Goal: Navigation & Orientation: Find specific page/section

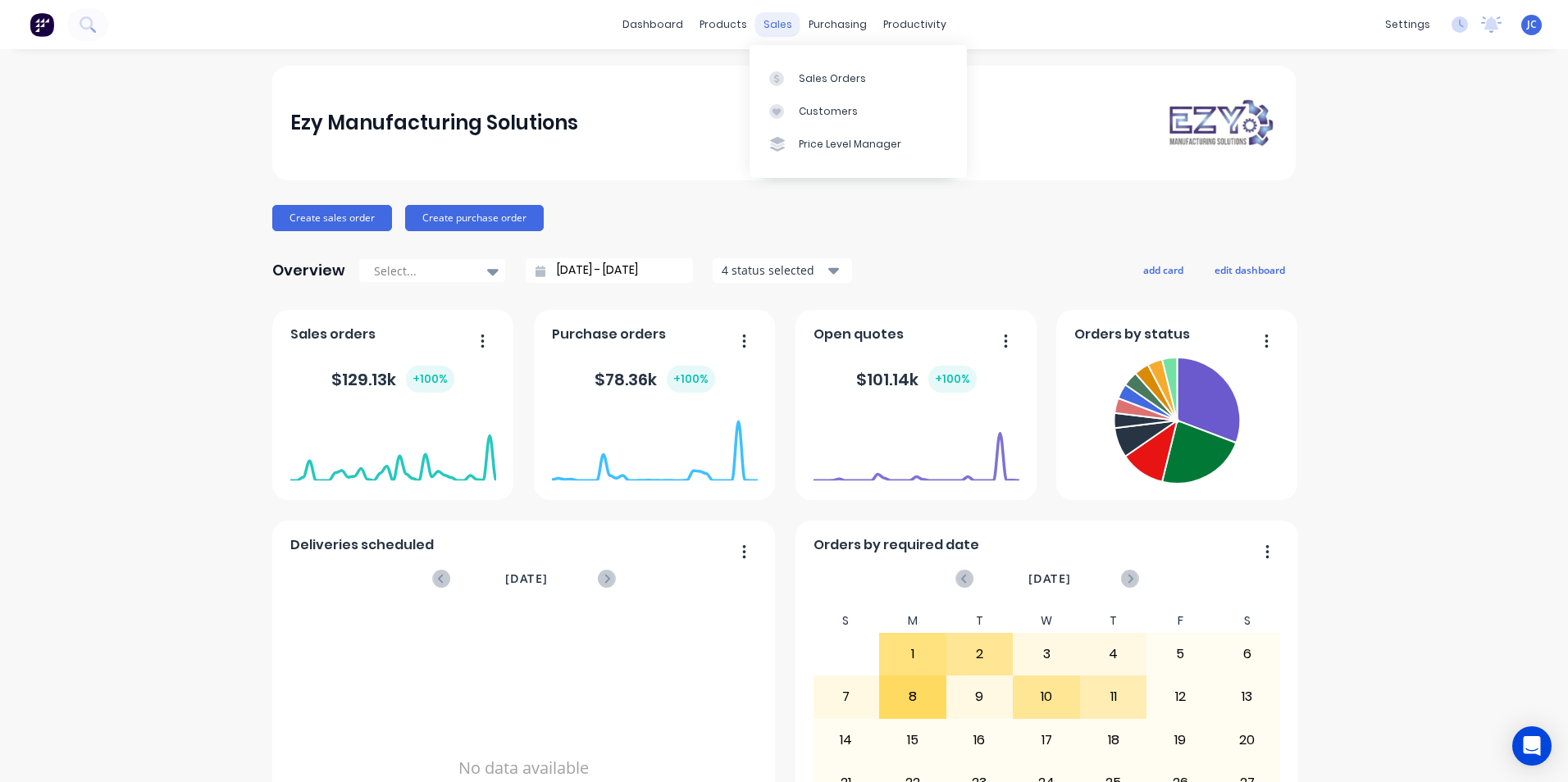
click at [778, 23] on div "sales" at bounding box center [778, 25] width 45 height 25
drag, startPoint x: 789, startPoint y: 79, endPoint x: 784, endPoint y: 86, distance: 8.6
click at [789, 79] on div at bounding box center [781, 79] width 25 height 15
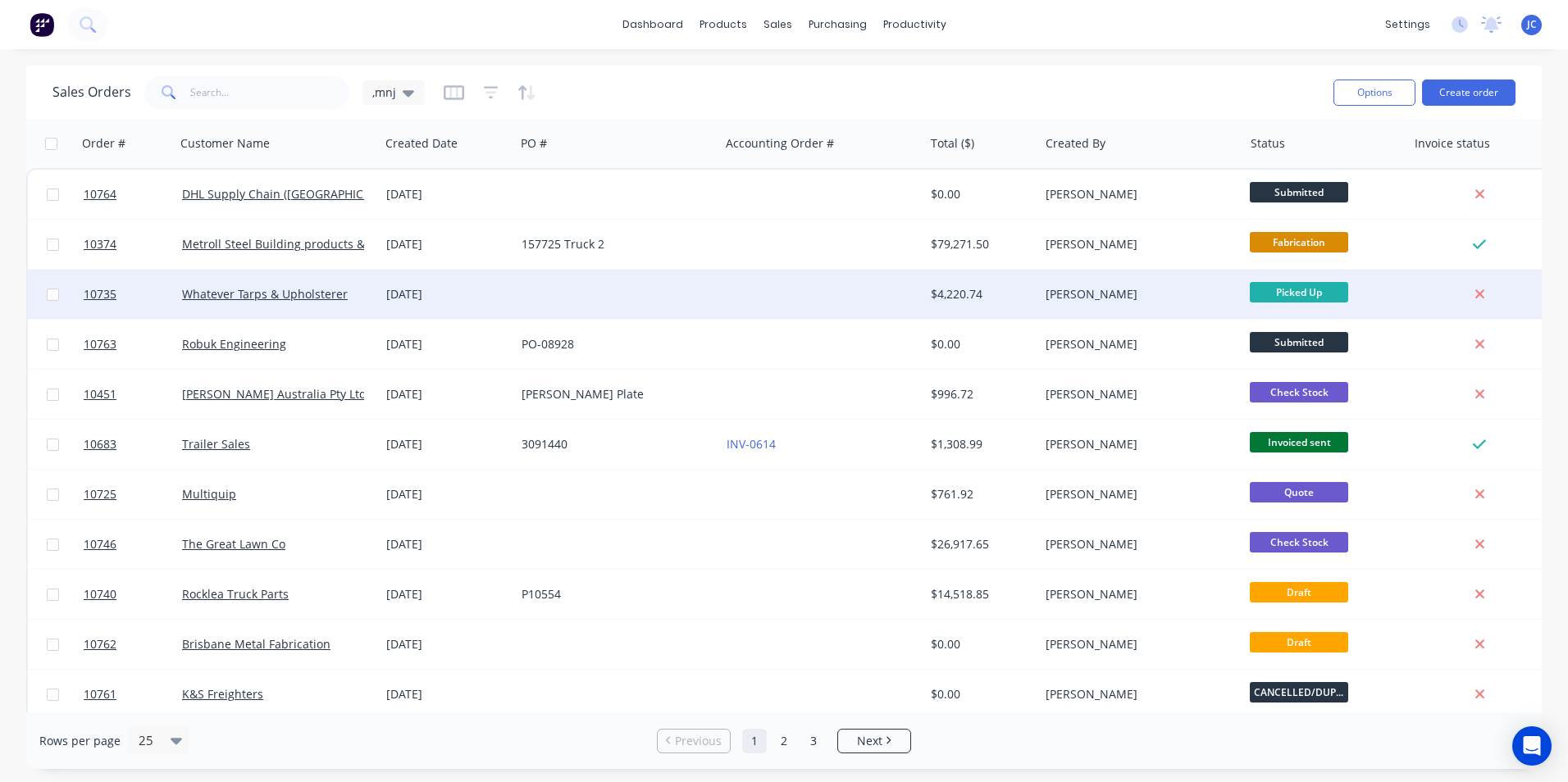
click at [1141, 279] on div "[PERSON_NAME]" at bounding box center [1142, 295] width 204 height 49
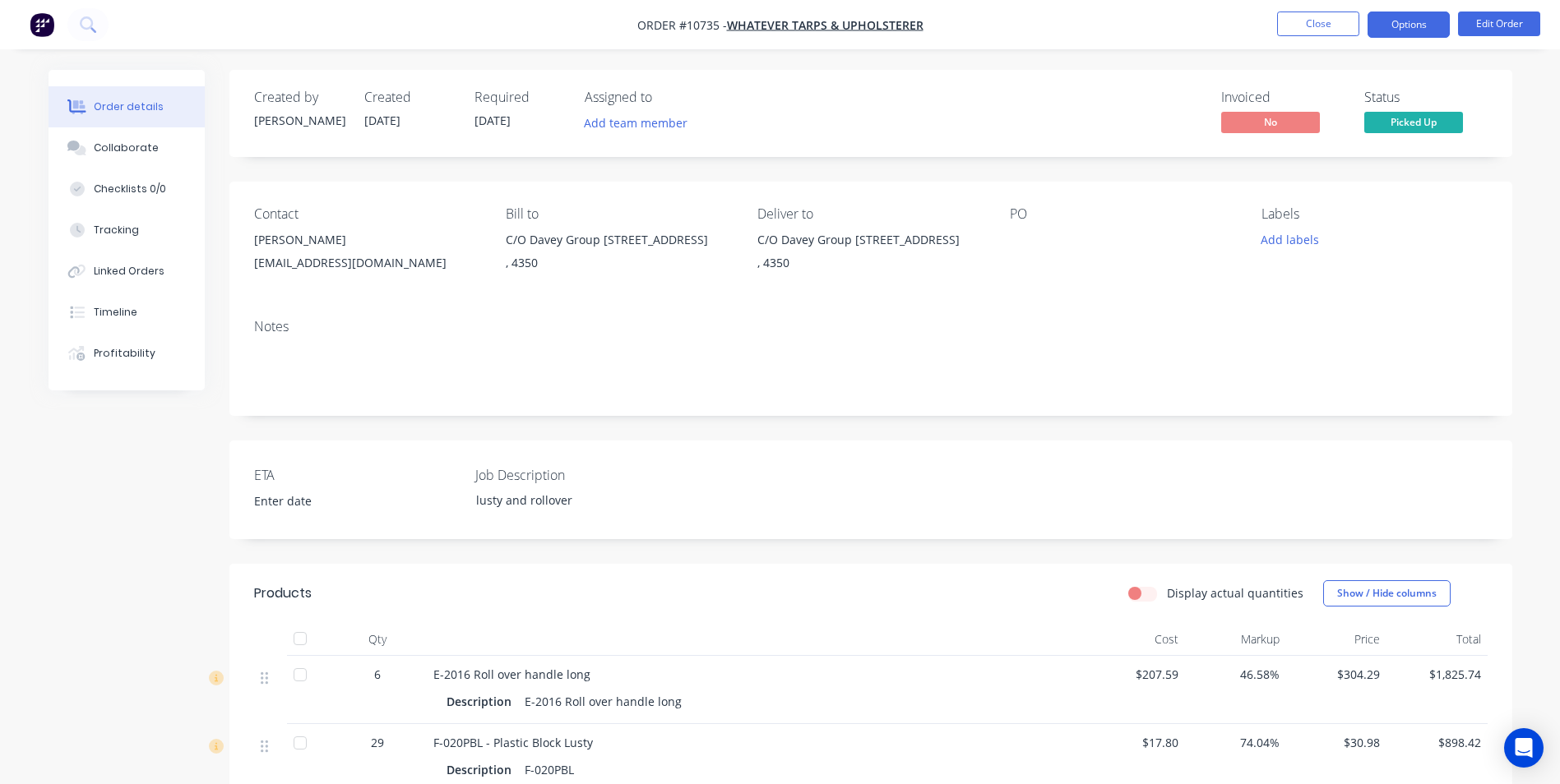
click at [1405, 31] on button "Options" at bounding box center [1408, 25] width 82 height 27
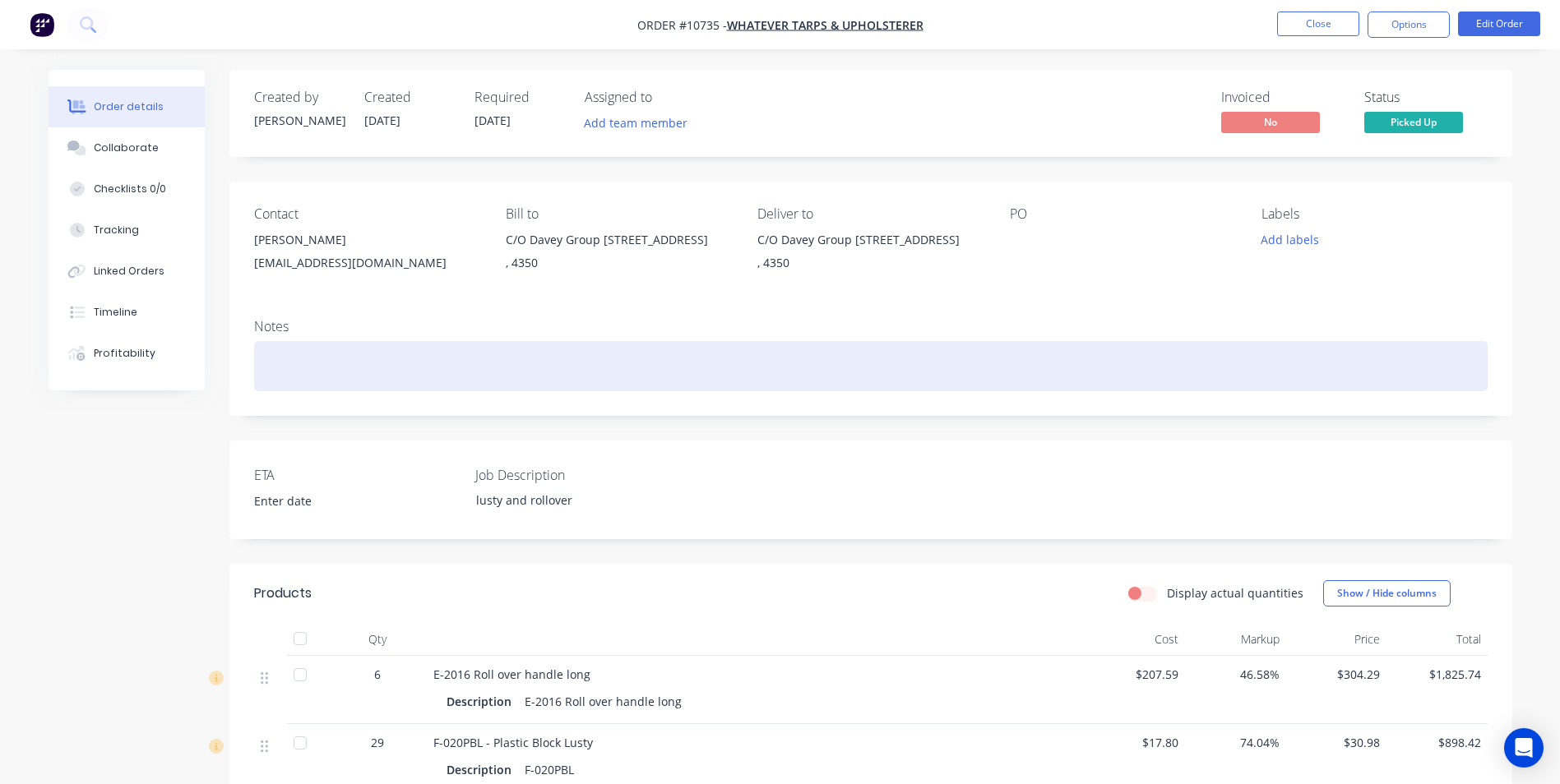
click at [1173, 348] on div at bounding box center [871, 365] width 1234 height 50
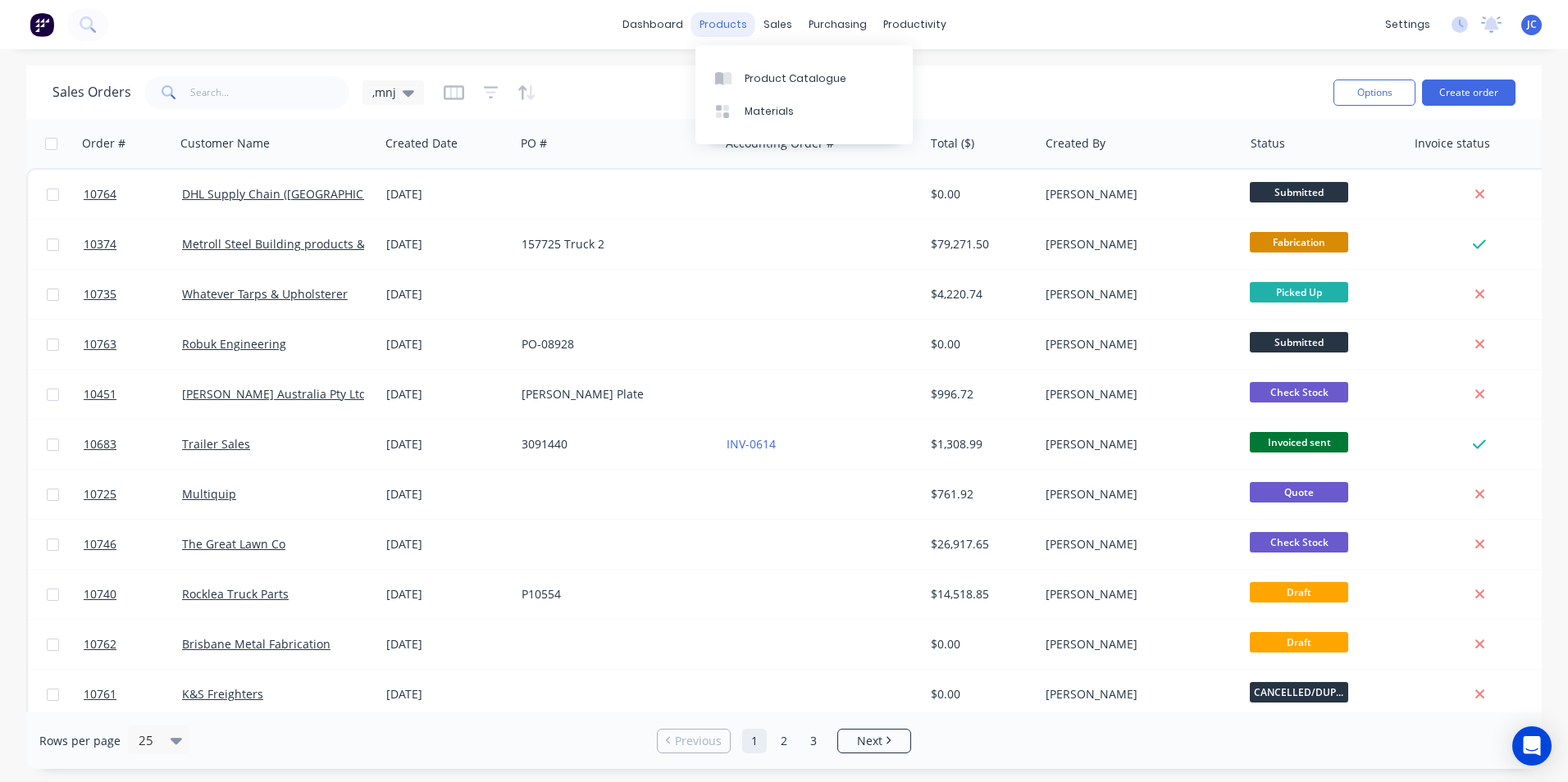
click at [715, 25] on div "products" at bounding box center [723, 25] width 64 height 25
click at [730, 30] on div "products" at bounding box center [723, 25] width 64 height 25
click at [753, 82] on div "Product Catalogue" at bounding box center [796, 79] width 102 height 15
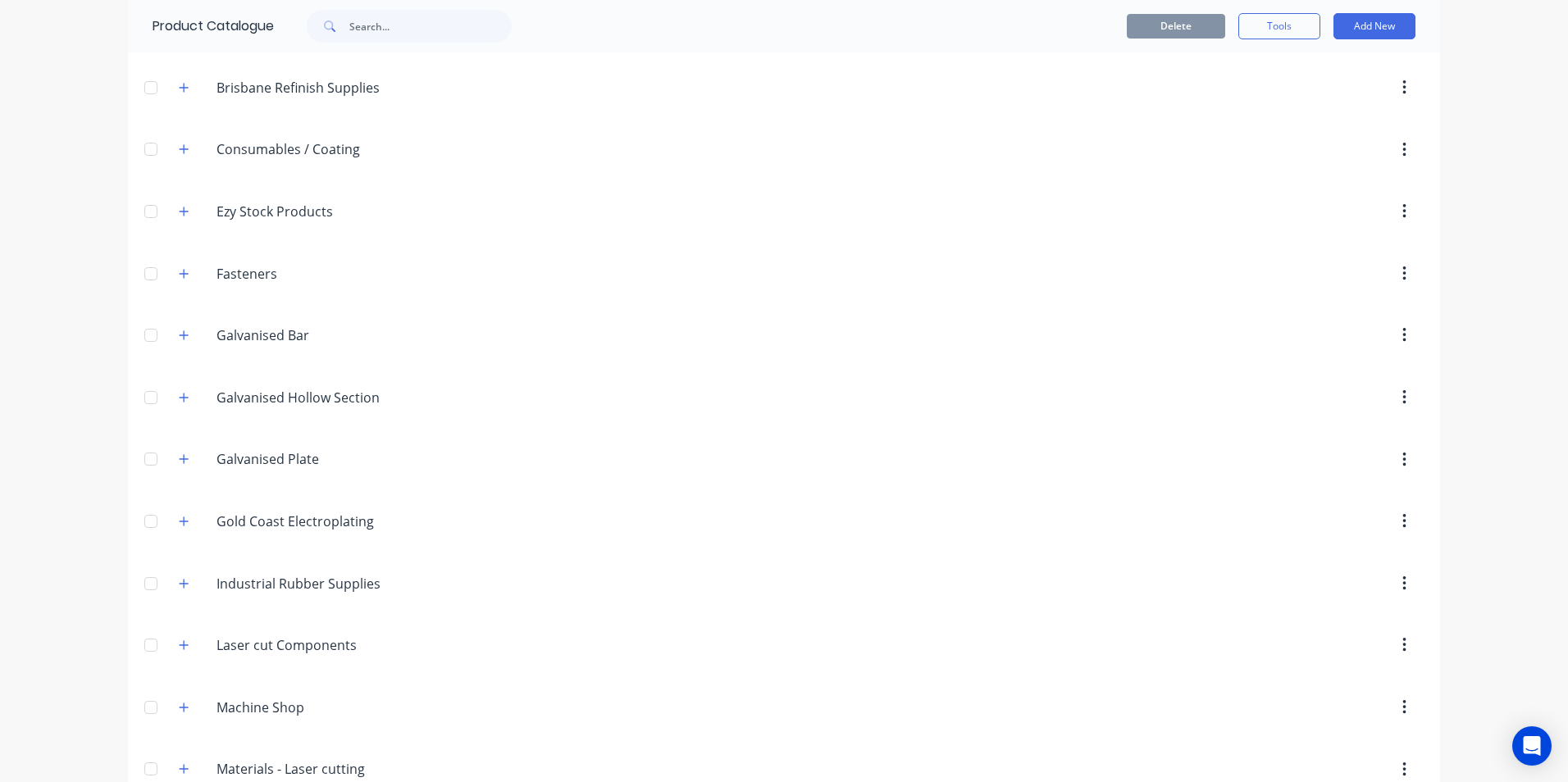
scroll to position [343, 0]
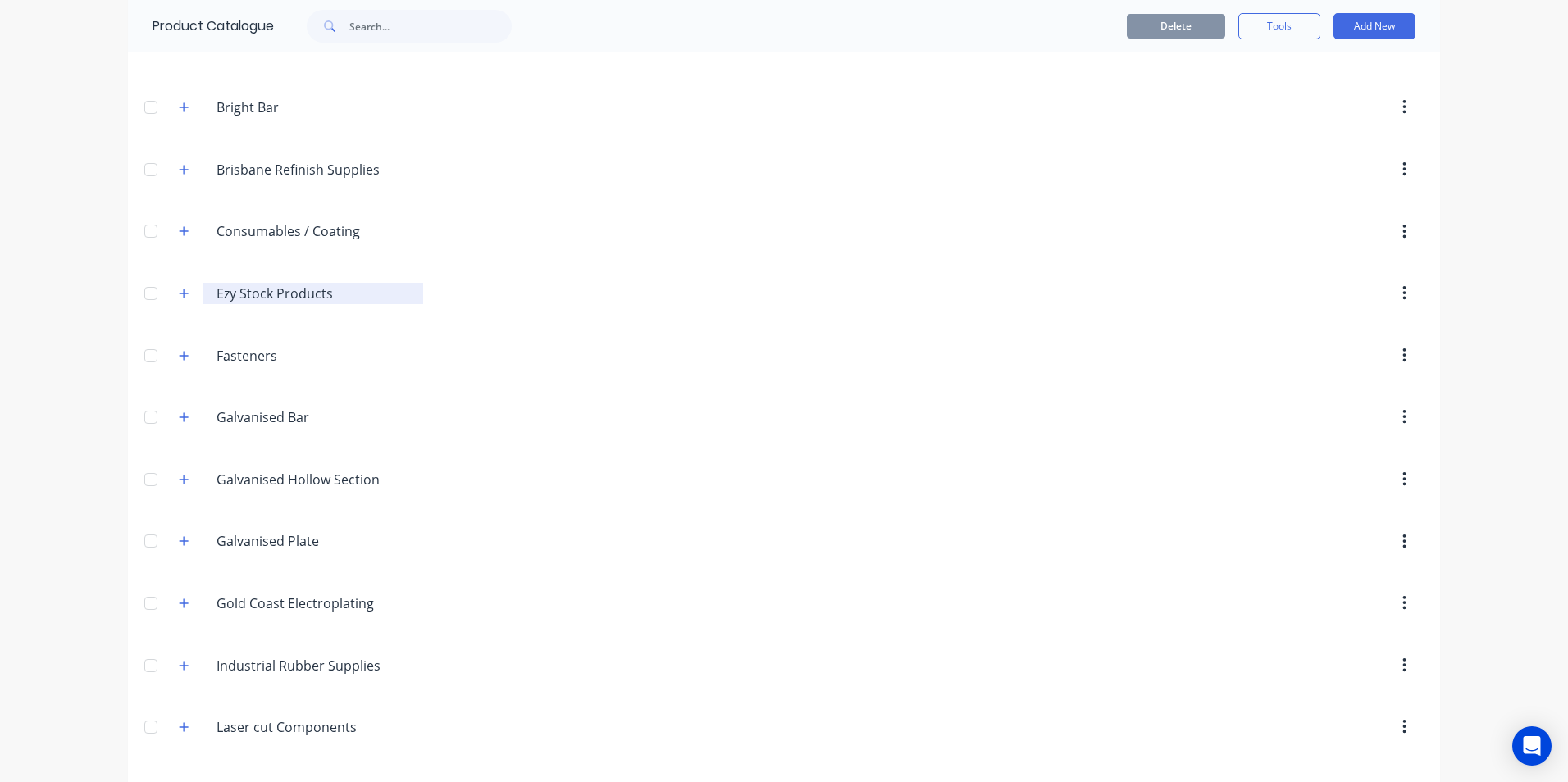
click at [289, 295] on input "Ezy Stock Products" at bounding box center [313, 294] width 195 height 20
click at [179, 292] on icon "button" at bounding box center [184, 294] width 10 height 12
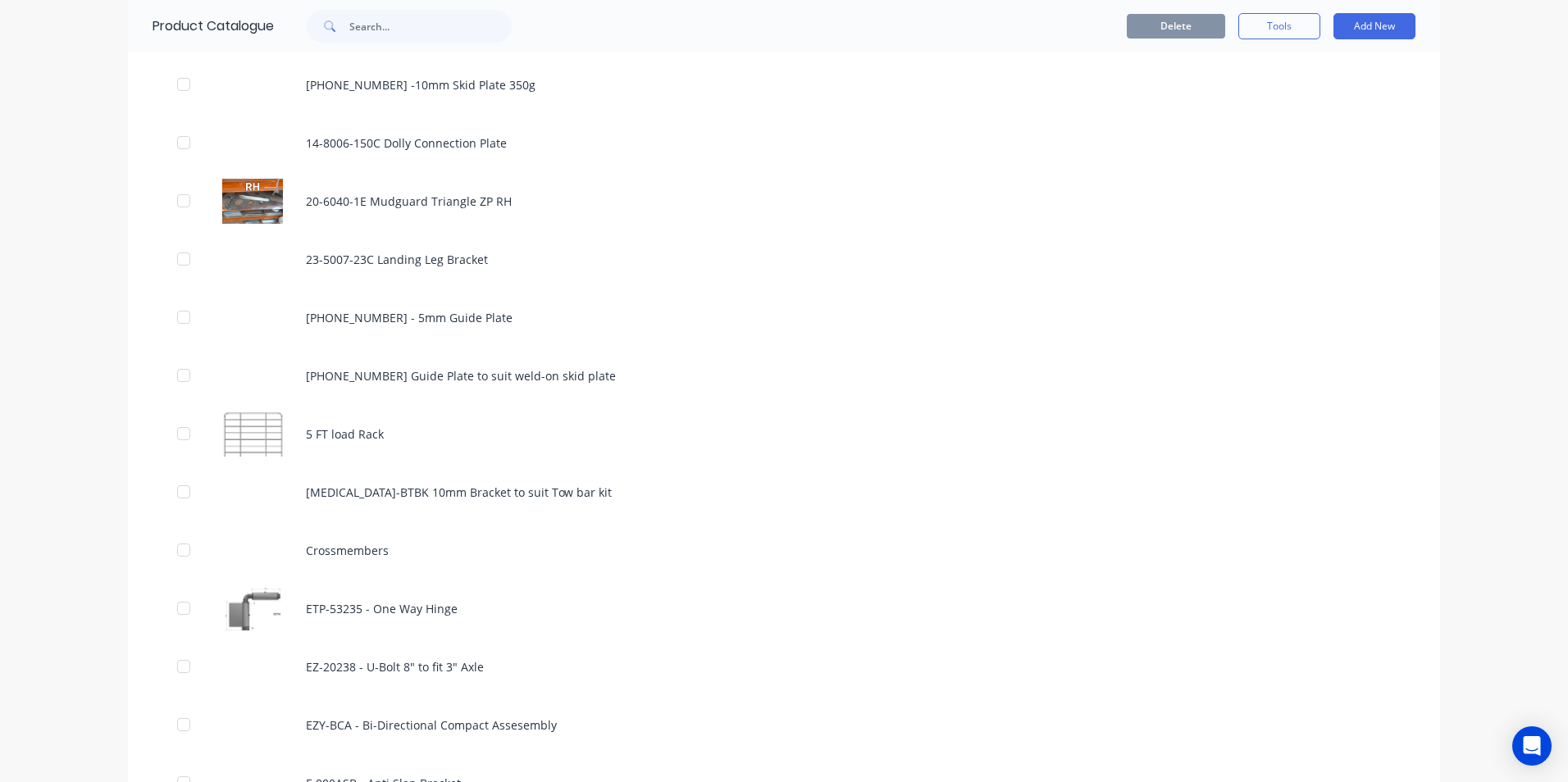
scroll to position [917, 0]
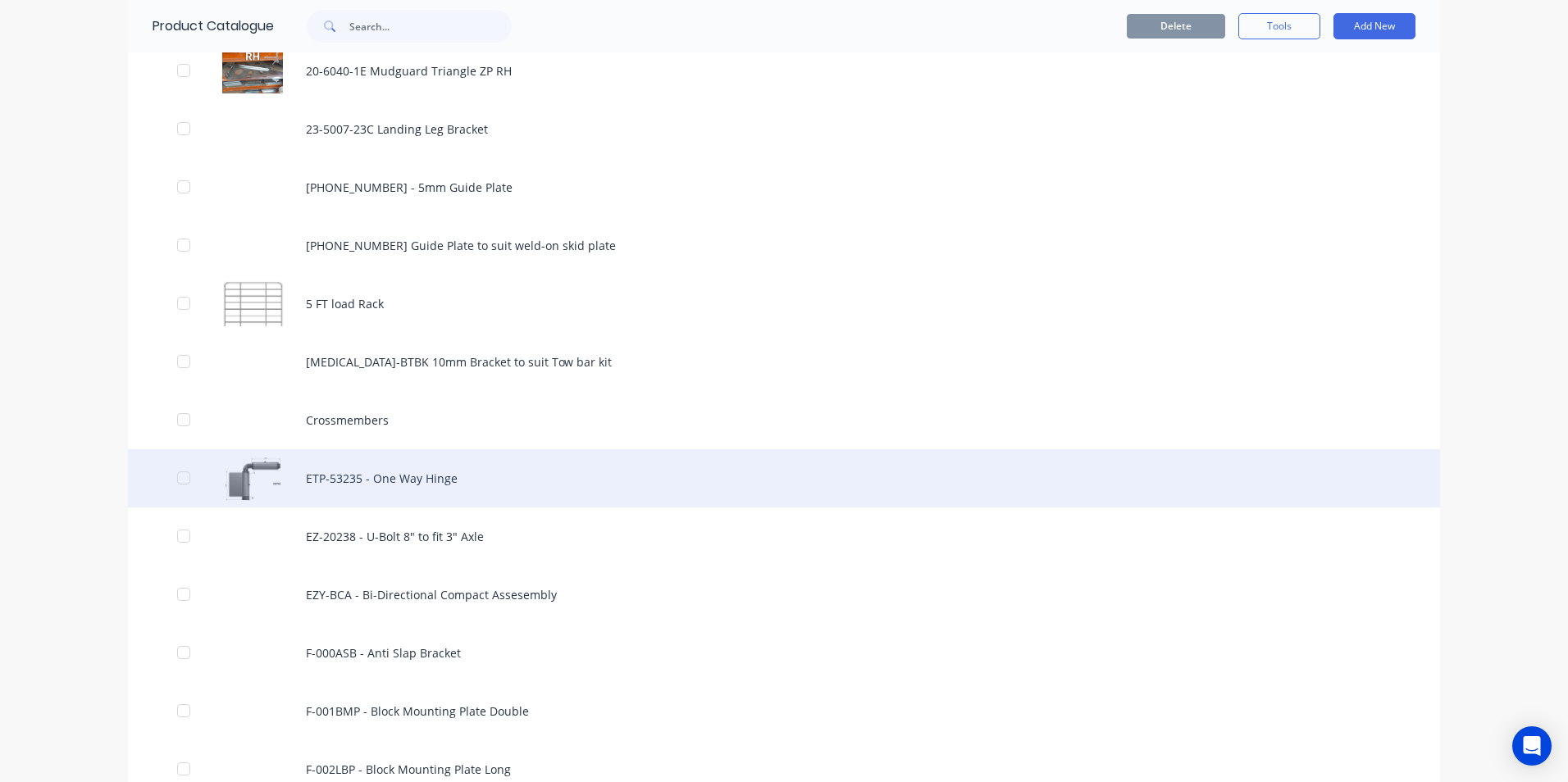
click at [424, 481] on div "ETP-53235 - One Way Hinge" at bounding box center [783, 477] width 1312 height 58
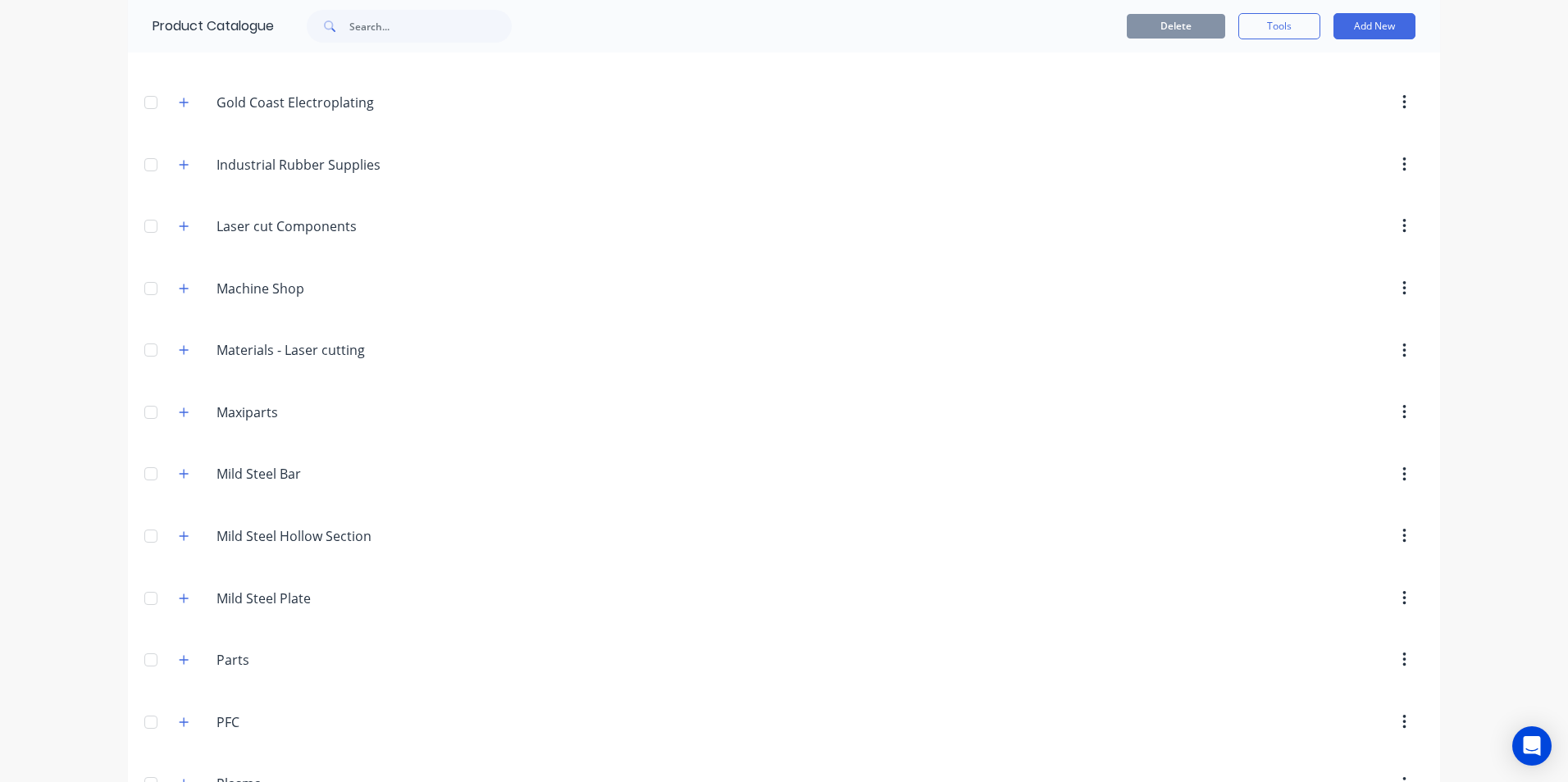
scroll to position [5985, 0]
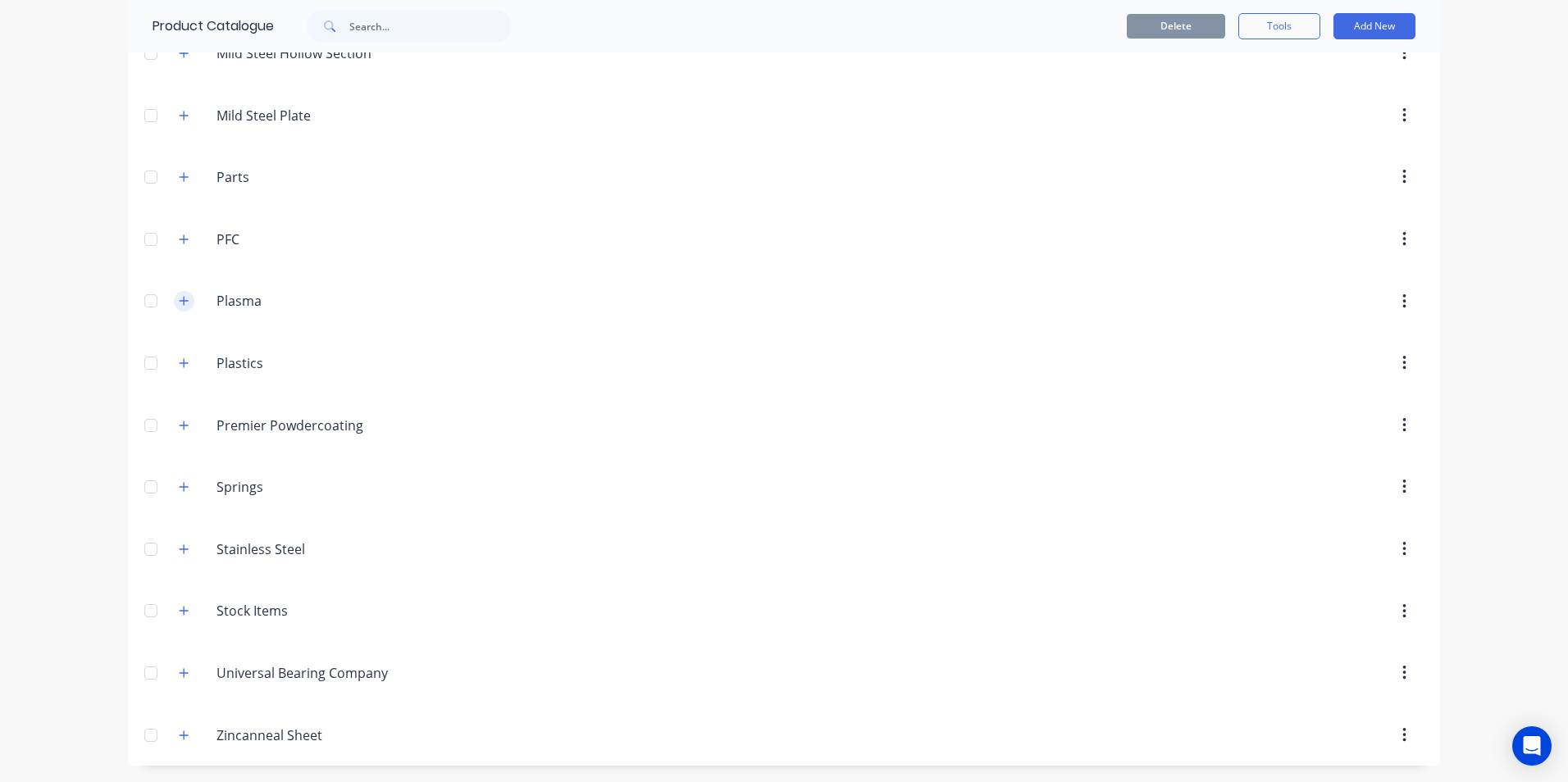
click at [179, 295] on icon "button" at bounding box center [184, 301] width 10 height 12
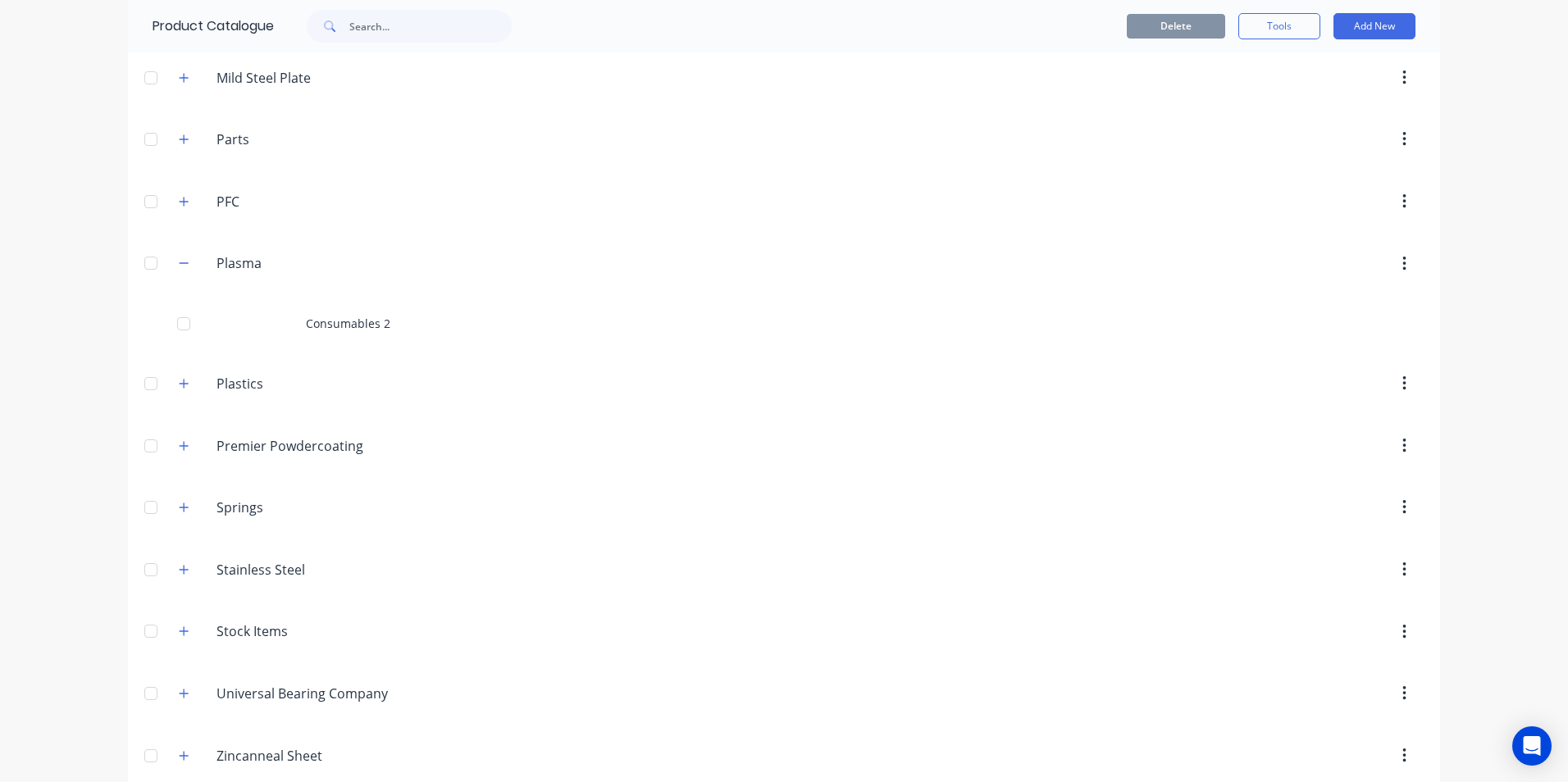
scroll to position [6043, 0]
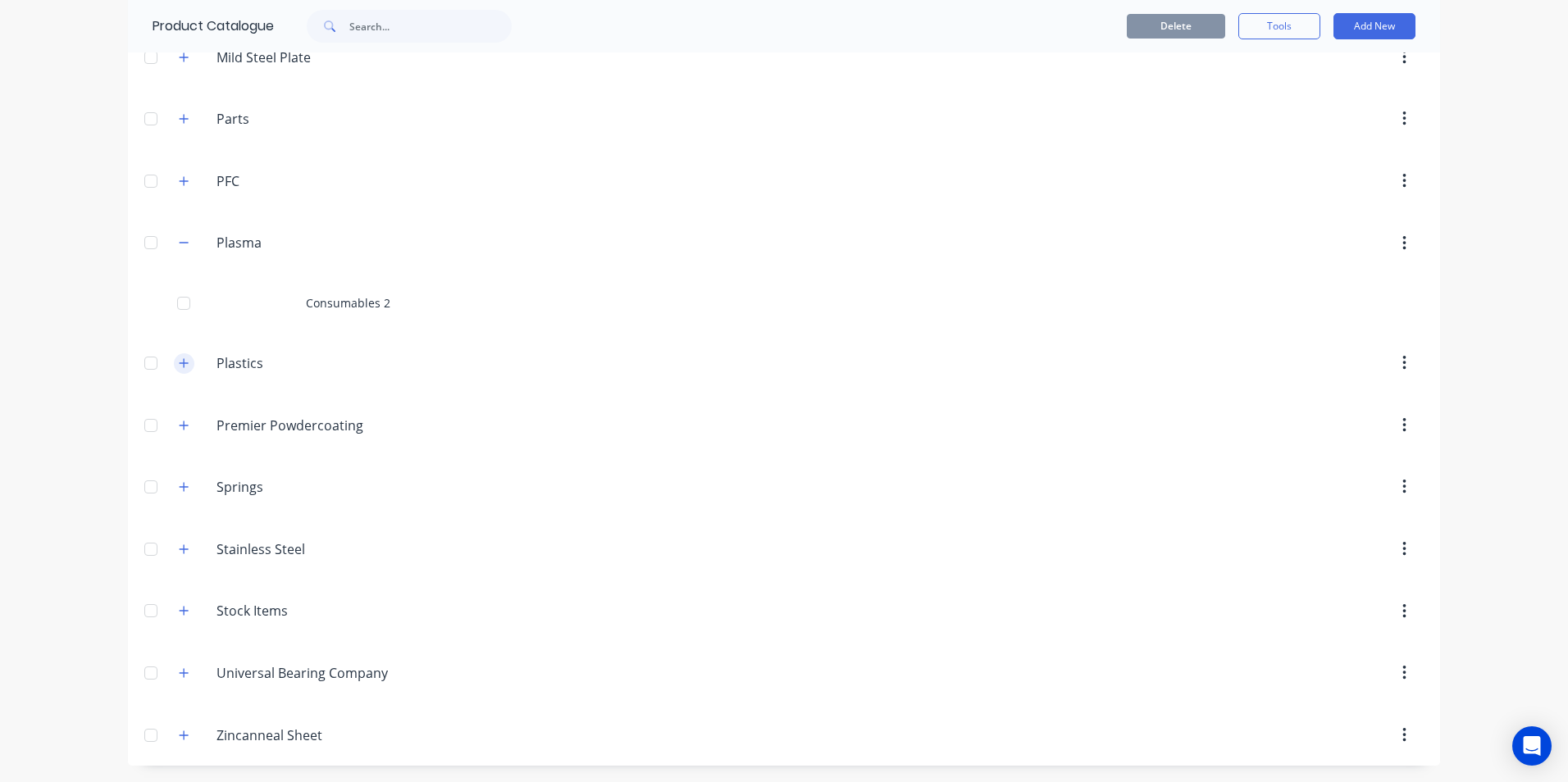
click at [179, 361] on icon "button" at bounding box center [184, 363] width 10 height 12
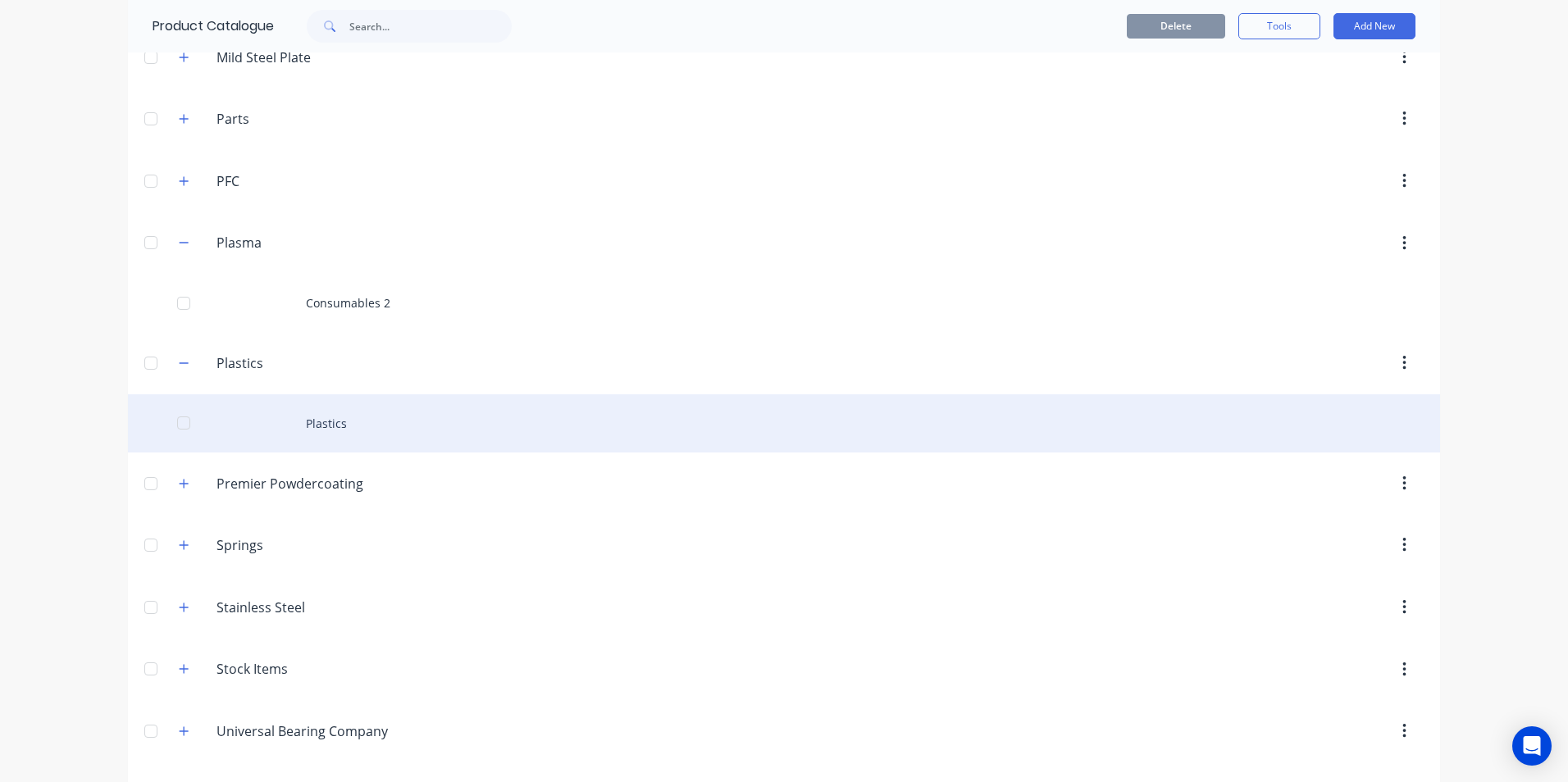
click at [407, 418] on div "Plastics" at bounding box center [783, 422] width 1312 height 58
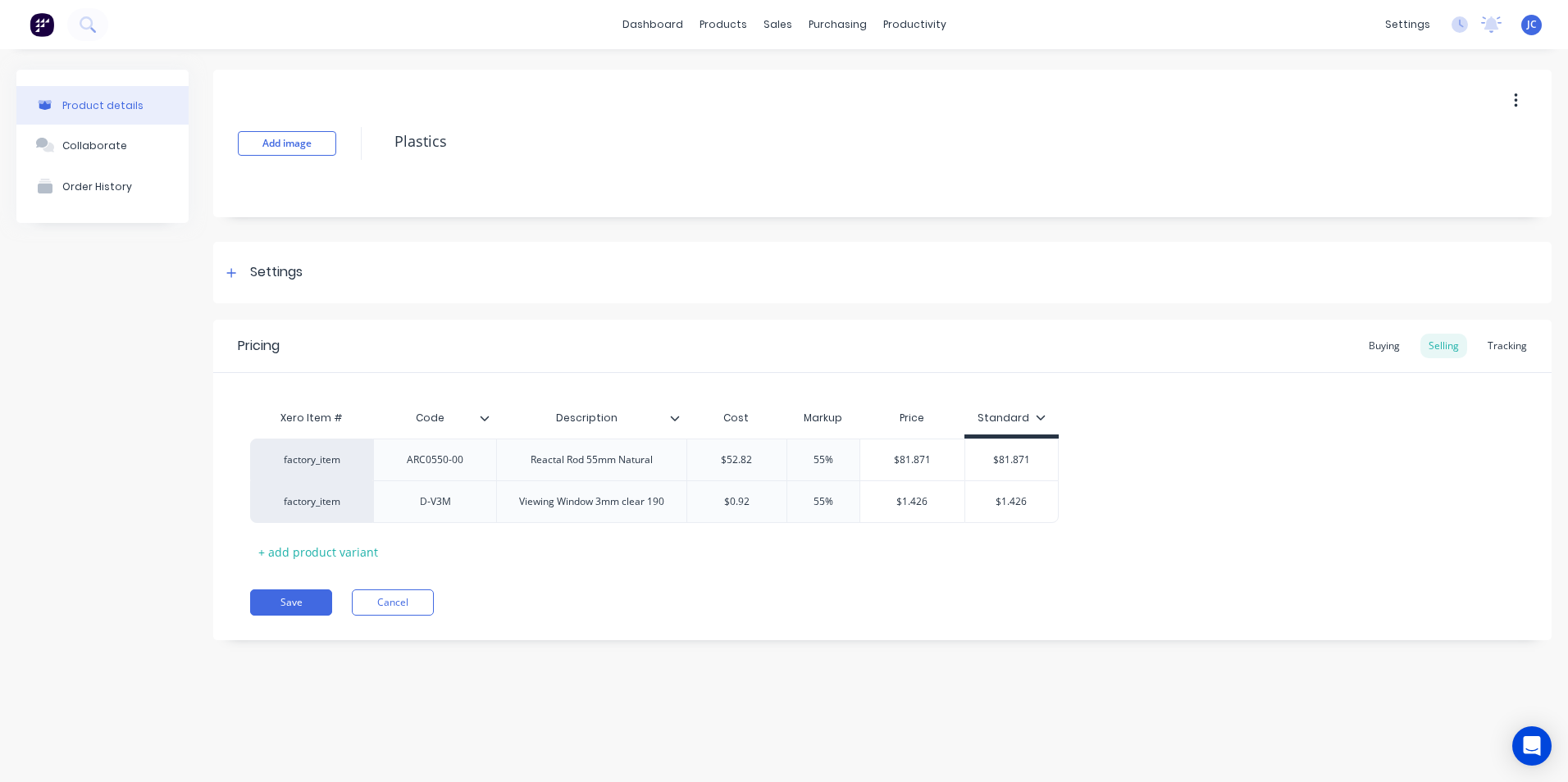
type textarea "x"
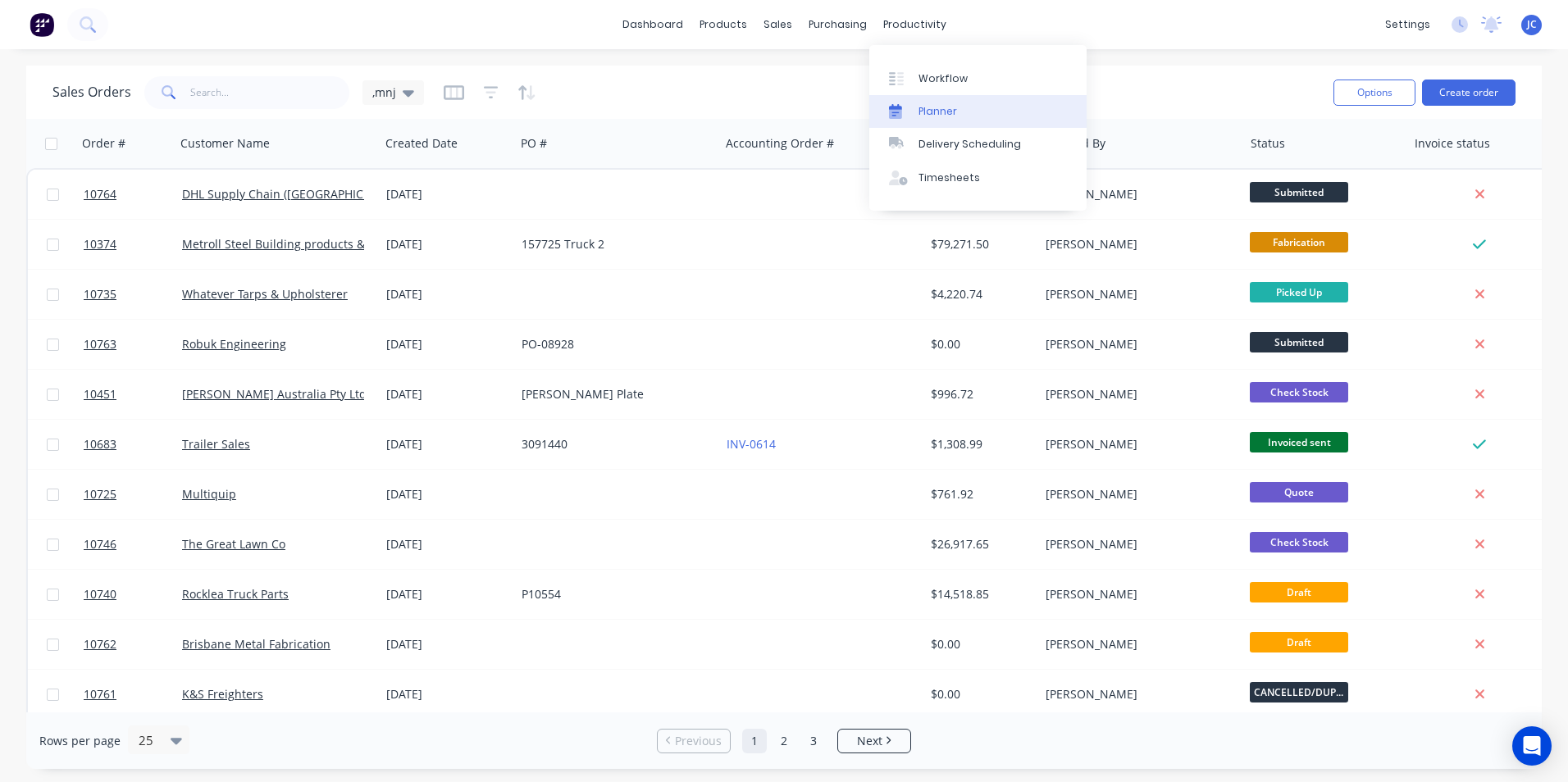
click at [937, 112] on div "Planner" at bounding box center [937, 111] width 38 height 15
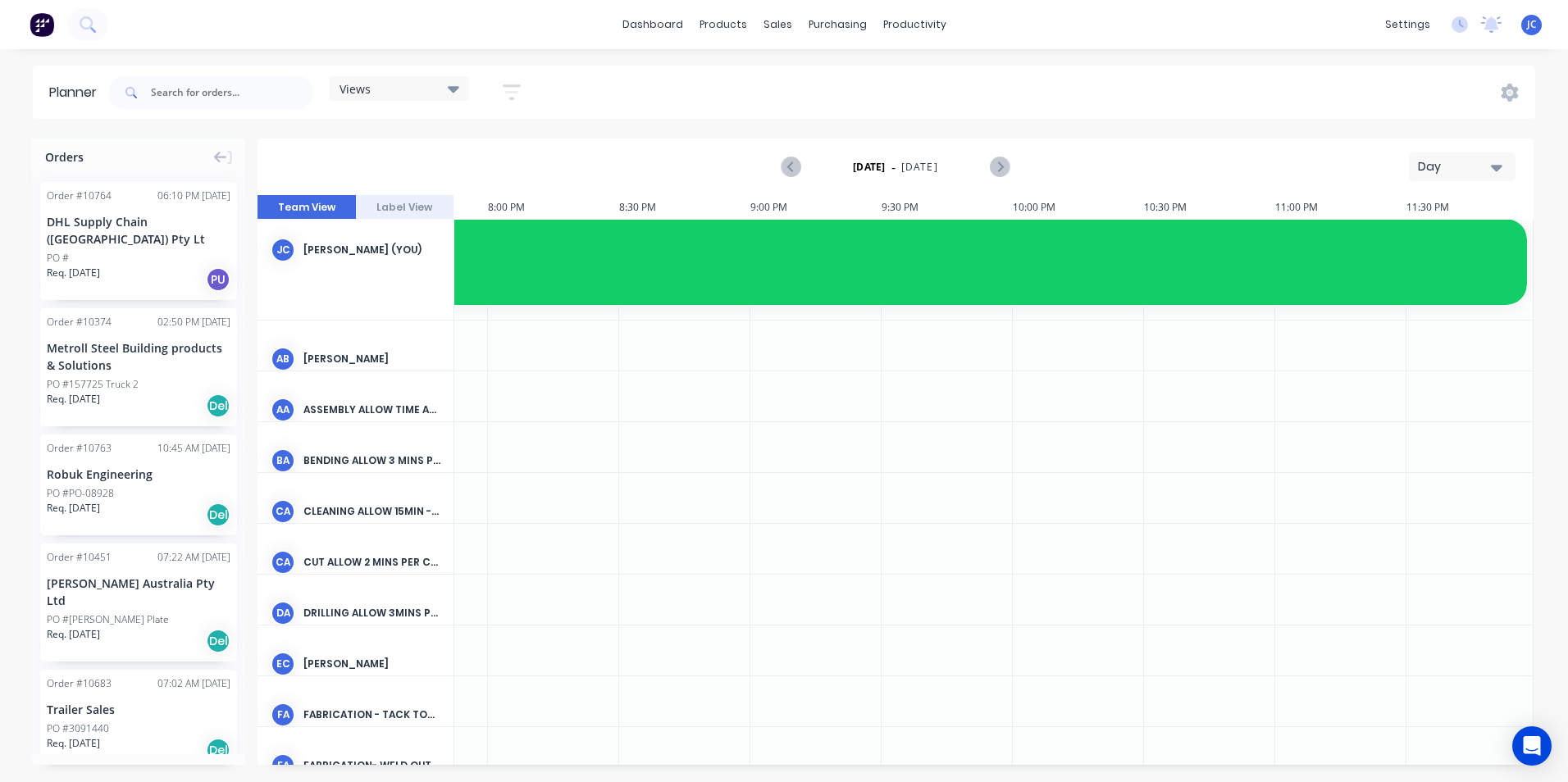
scroll to position [0, 5221]
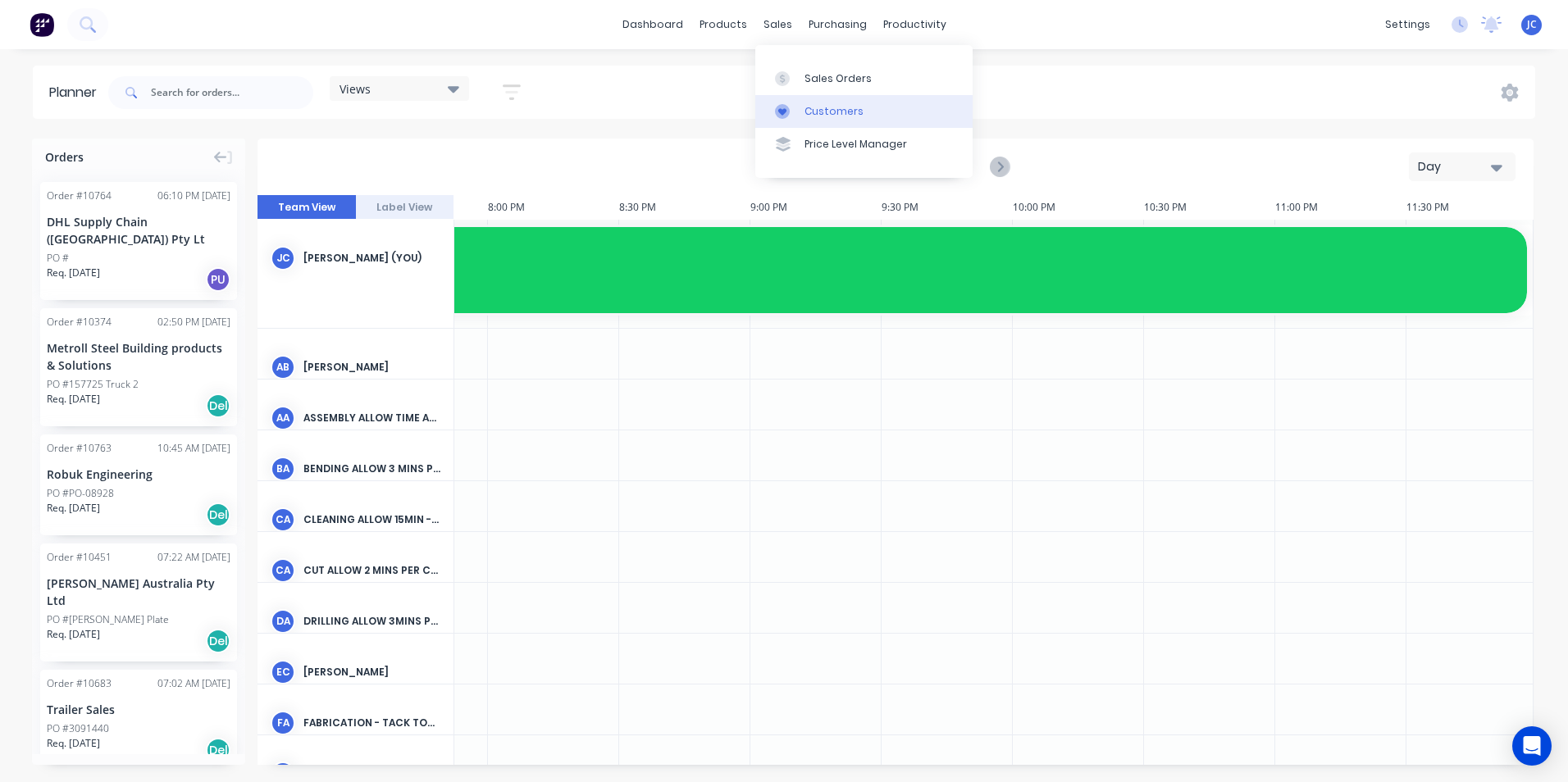
click at [791, 107] on div at bounding box center [787, 111] width 25 height 15
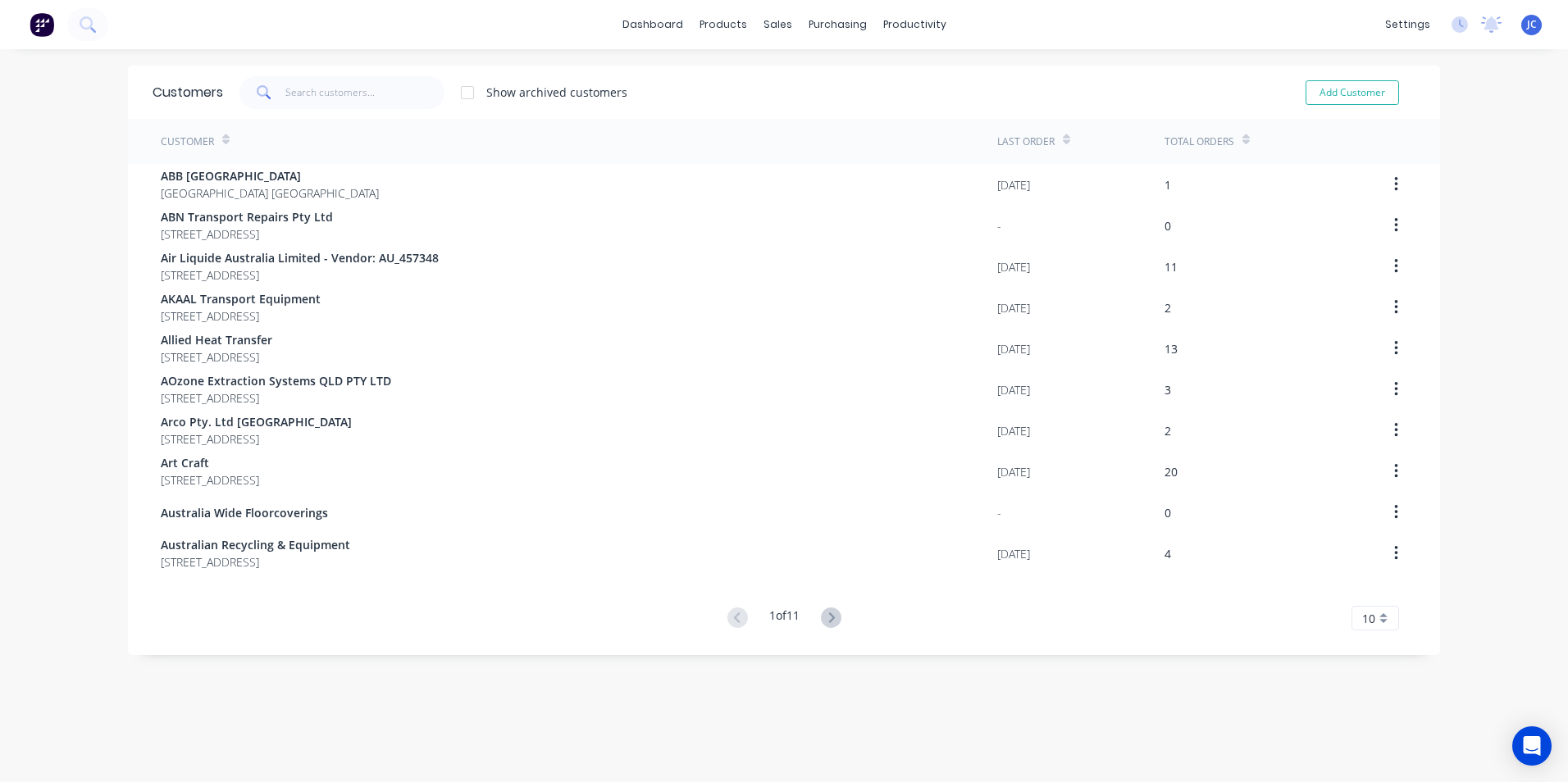
click at [1007, 21] on div "dashboard products sales purchasing productivity dashboard products Product Cat…" at bounding box center [784, 25] width 1568 height 49
click at [765, 27] on div "sales" at bounding box center [778, 25] width 45 height 25
click at [841, 82] on div "Sales Orders" at bounding box center [832, 79] width 67 height 15
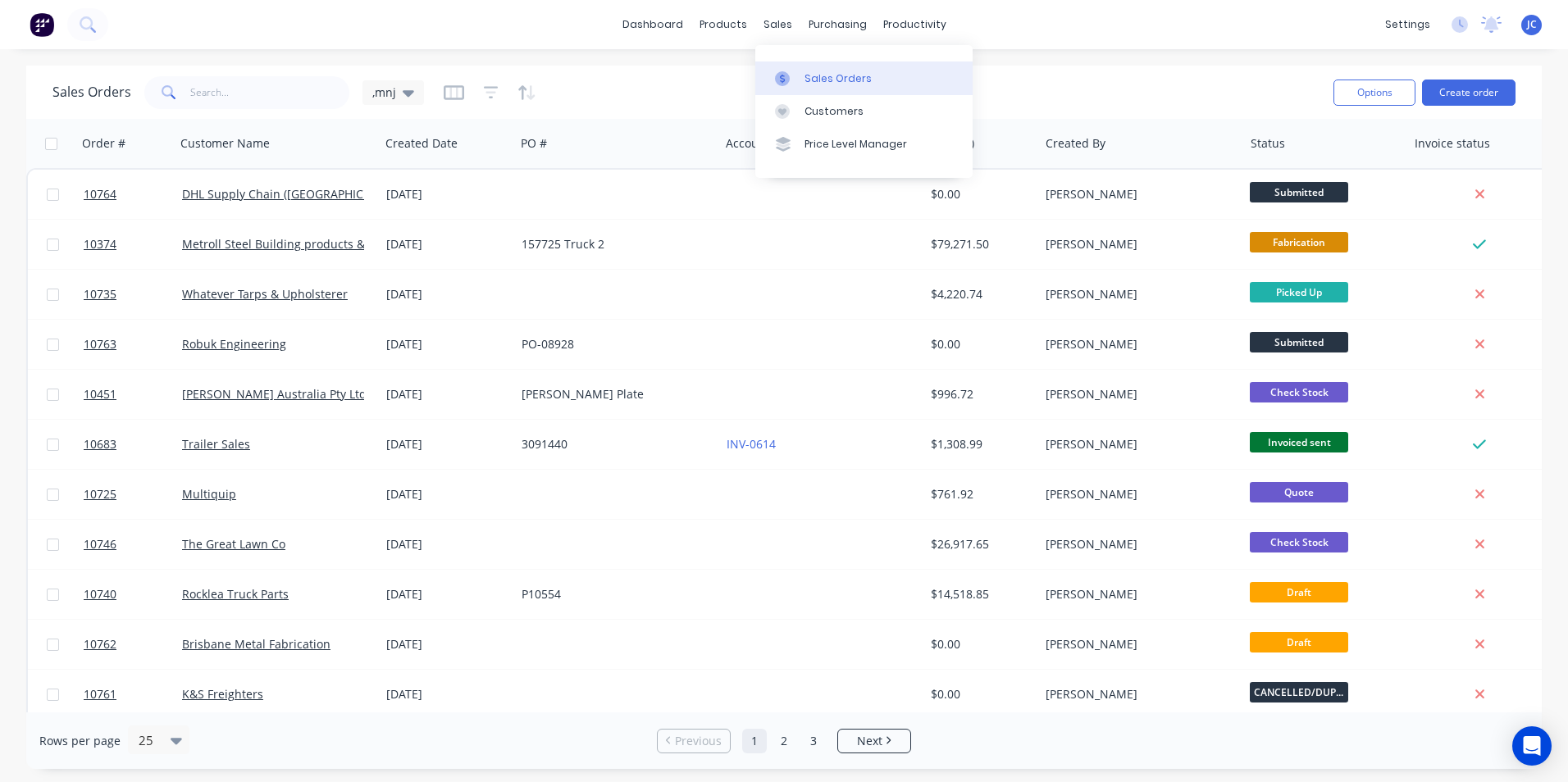
click at [806, 82] on div "Sales Orders" at bounding box center [838, 79] width 67 height 15
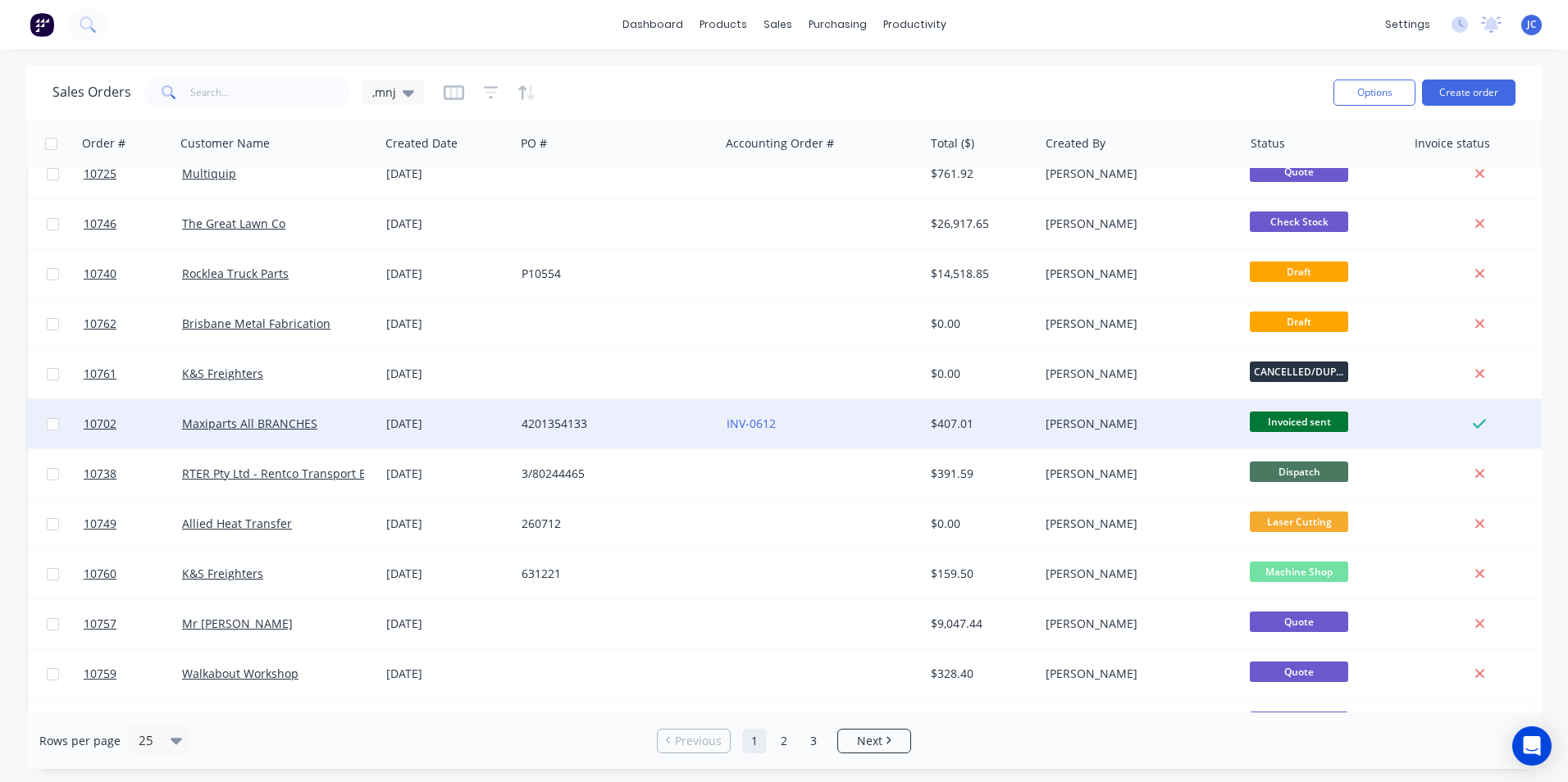
scroll to position [410, 0]
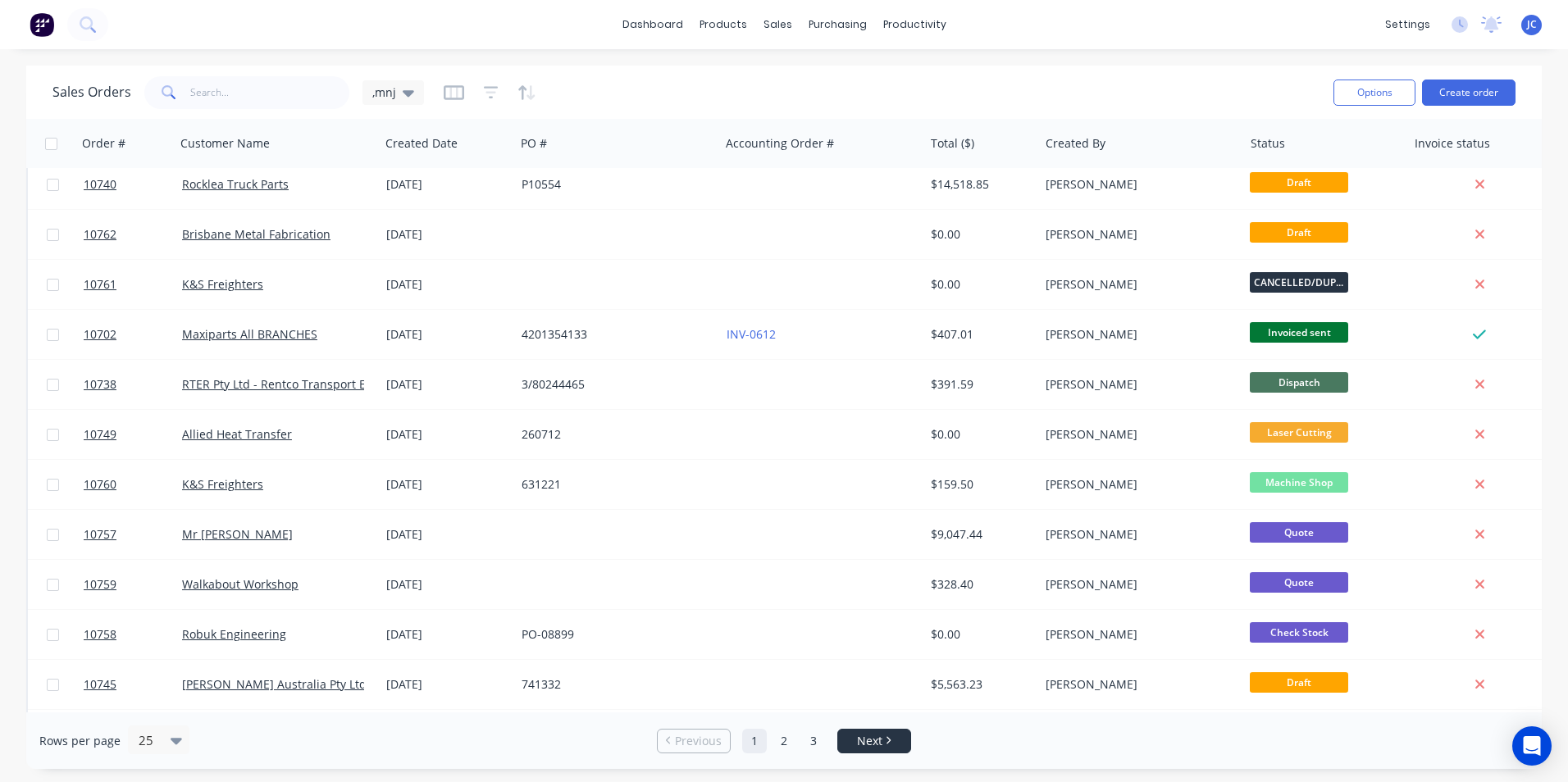
click at [891, 746] on link "Next" at bounding box center [873, 741] width 72 height 17
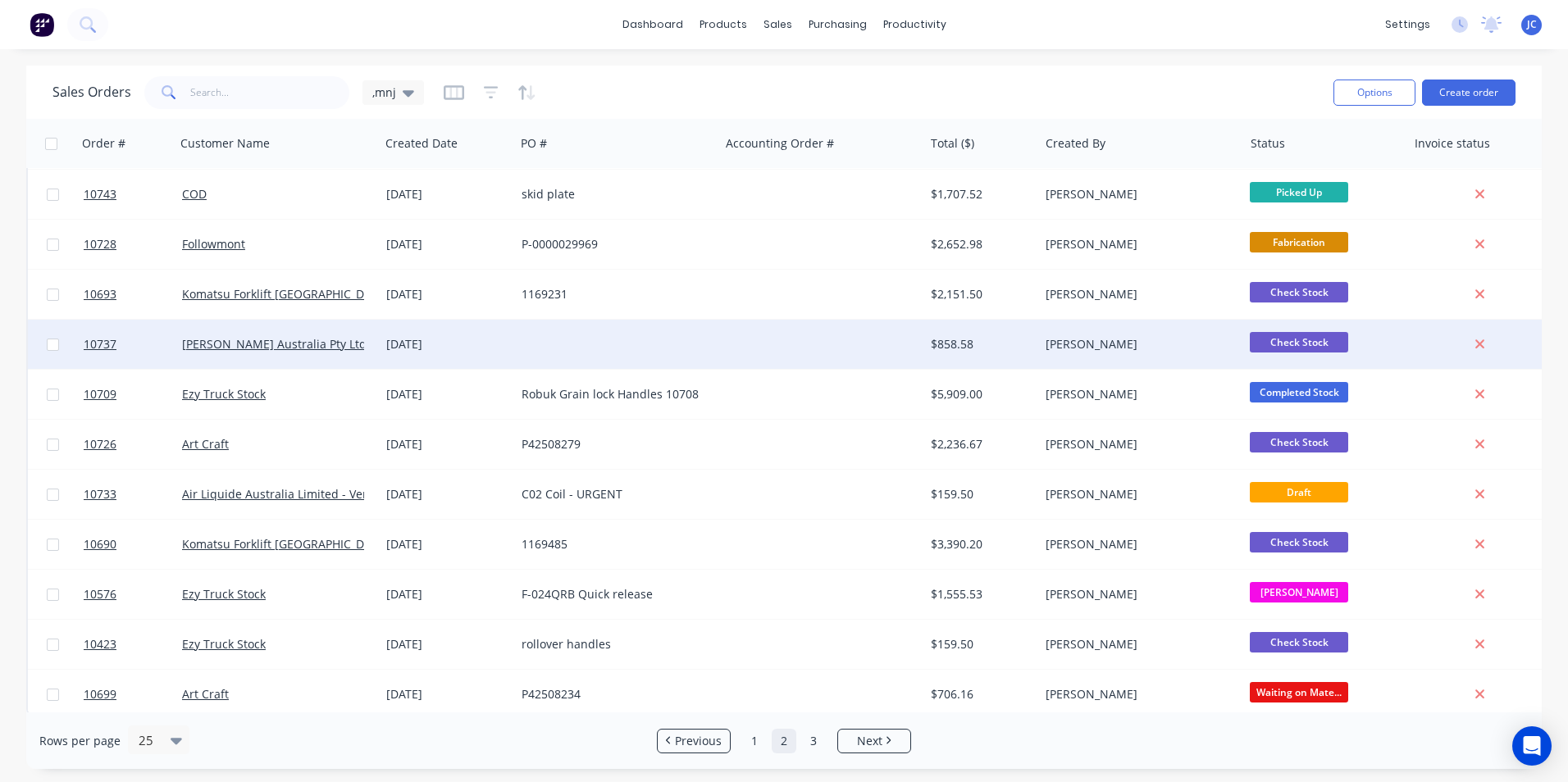
scroll to position [714, 0]
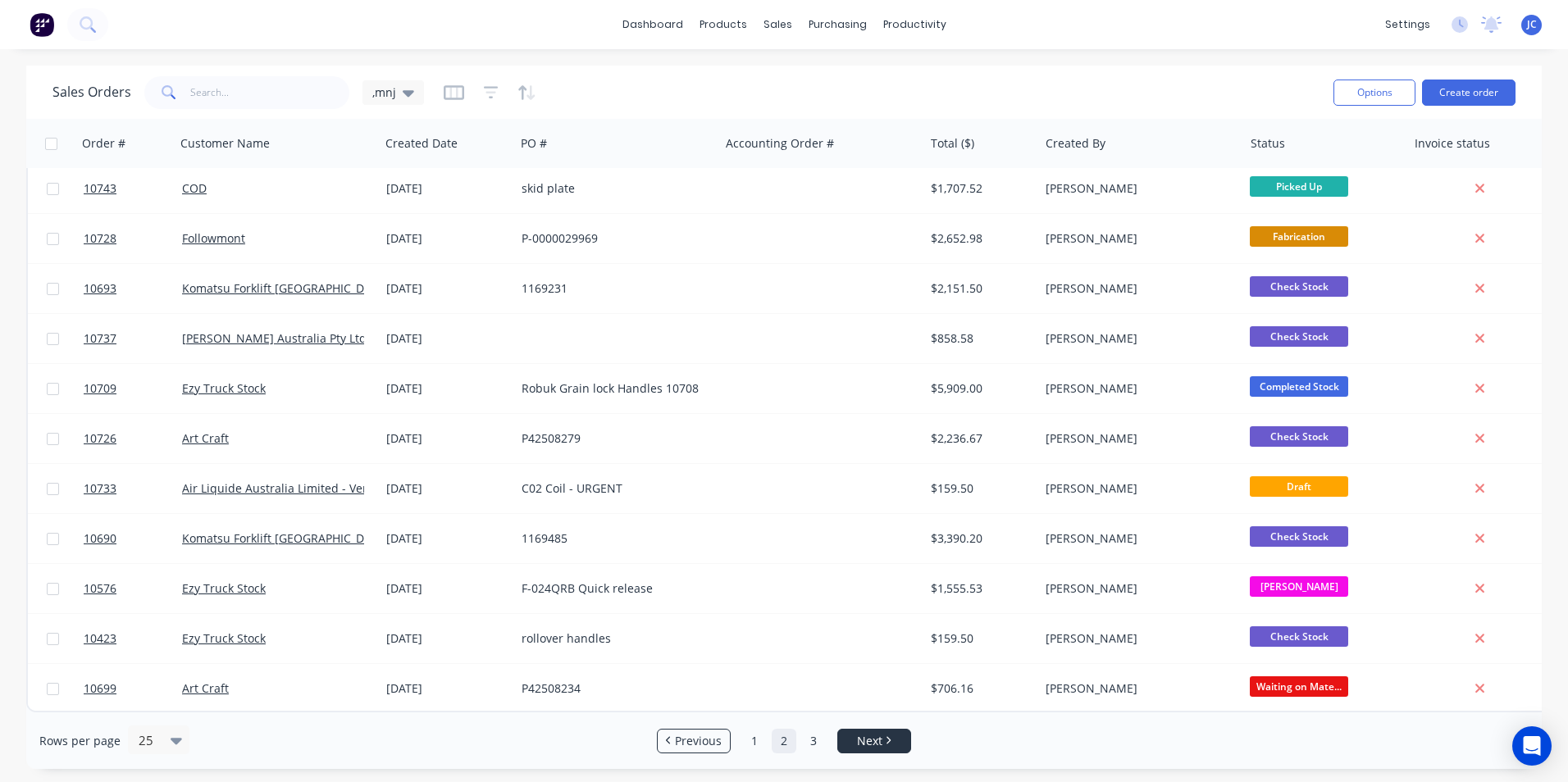
click at [887, 747] on link "Next" at bounding box center [873, 741] width 72 height 17
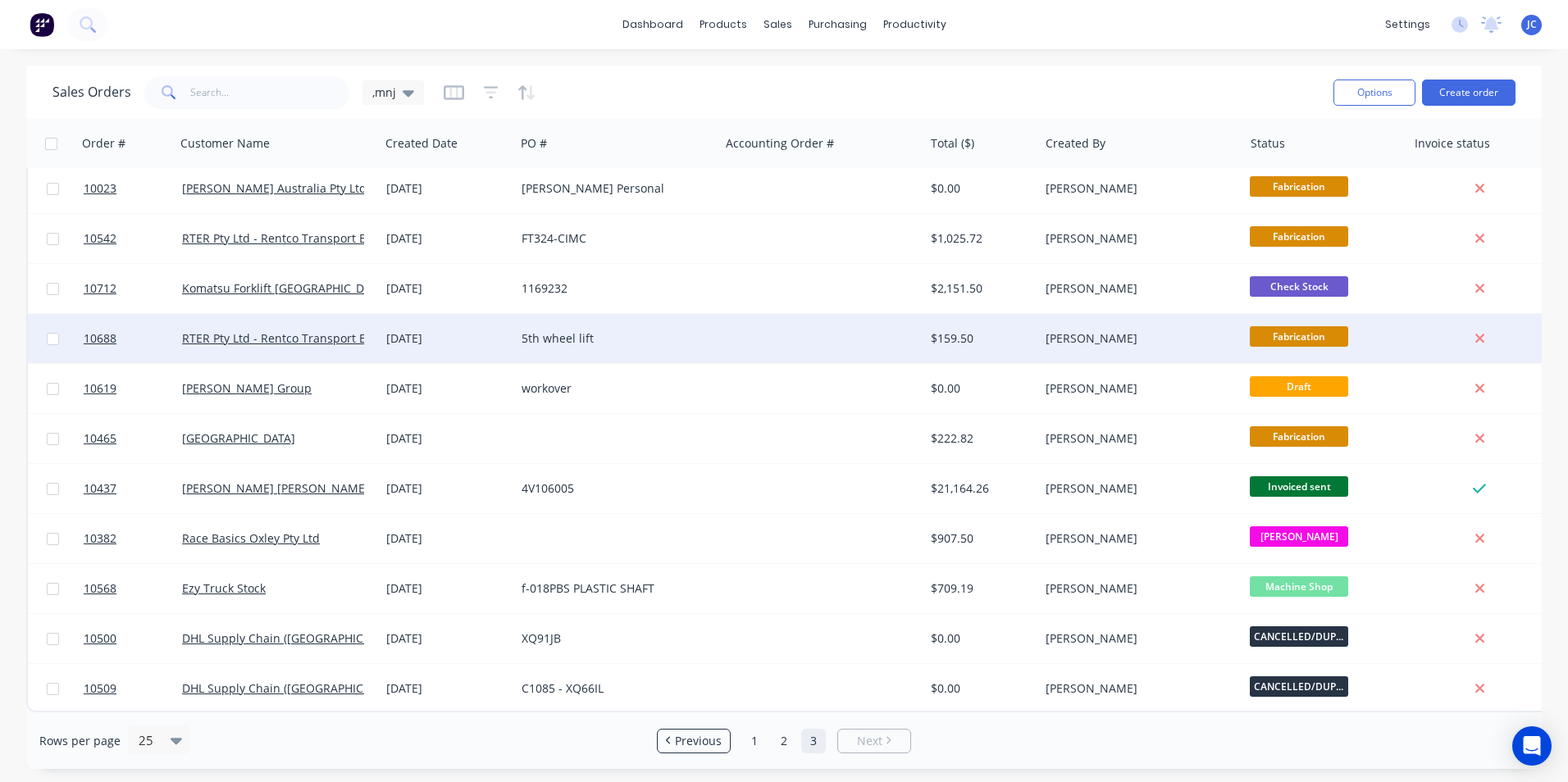
scroll to position [0, 0]
